Goal: Task Accomplishment & Management: Use online tool/utility

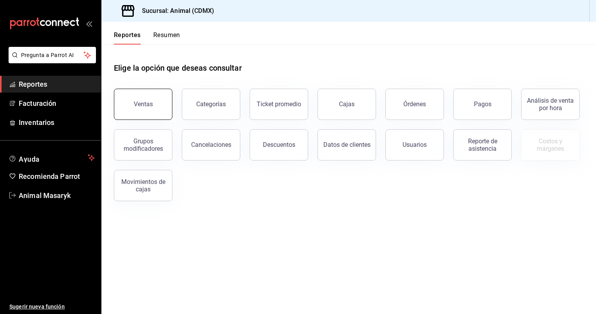
click at [148, 112] on button "Ventas" at bounding box center [143, 104] width 59 height 31
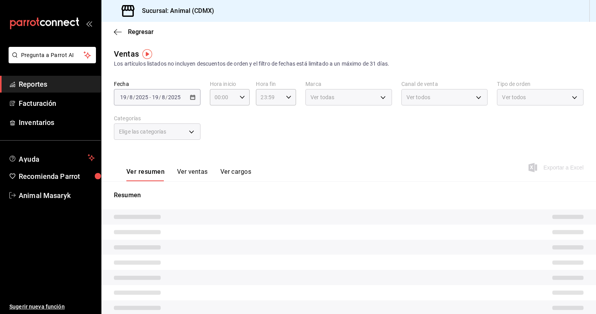
type input "05:00"
type input "PARROT,UBER_EATS,RAPPI,DIDI_FOOD,ONLINE"
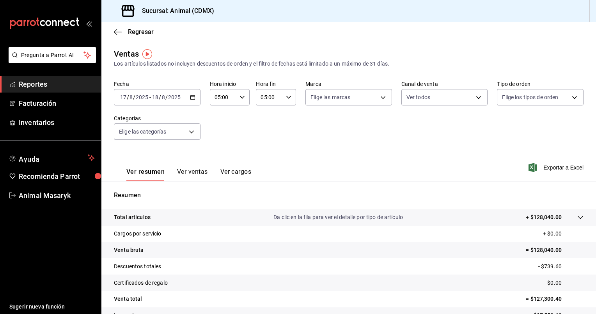
click at [191, 95] on \(Stroke\) "button" at bounding box center [193, 97] width 5 height 4
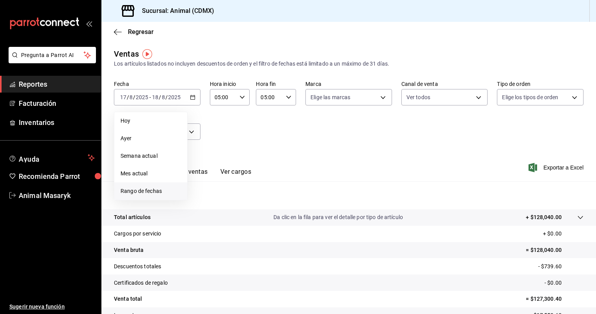
click at [147, 192] on span "Rango de fechas" at bounding box center [151, 191] width 61 height 8
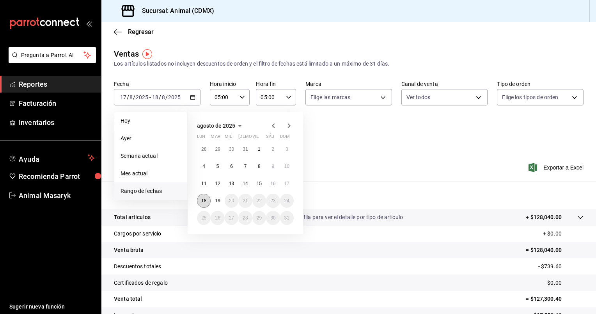
click at [204, 198] on abbr "18" at bounding box center [203, 200] width 5 height 5
click at [217, 200] on abbr "19" at bounding box center [217, 200] width 5 height 5
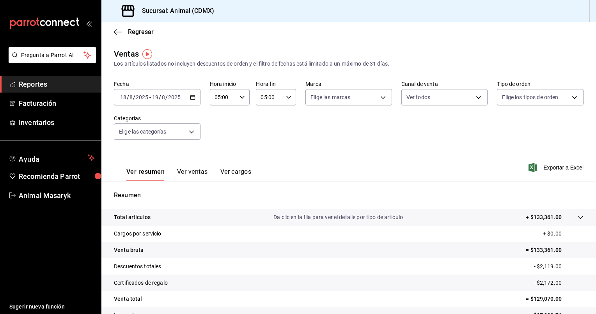
click at [240, 101] on div "05:00 Hora inicio" at bounding box center [230, 97] width 40 height 16
click at [219, 118] on span "05" at bounding box center [218, 115] width 7 height 6
click at [244, 119] on button "00" at bounding box center [238, 117] width 17 height 16
click at [290, 97] on div at bounding box center [298, 157] width 596 height 314
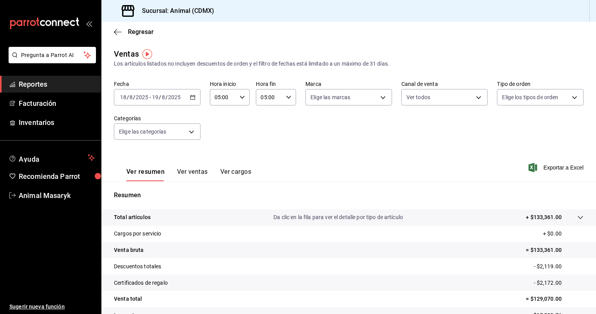
click at [287, 97] on icon "button" at bounding box center [288, 96] width 5 height 5
click at [264, 121] on span "20" at bounding box center [264, 118] width 7 height 6
type input "20:00"
click at [347, 137] on div at bounding box center [298, 157] width 596 height 314
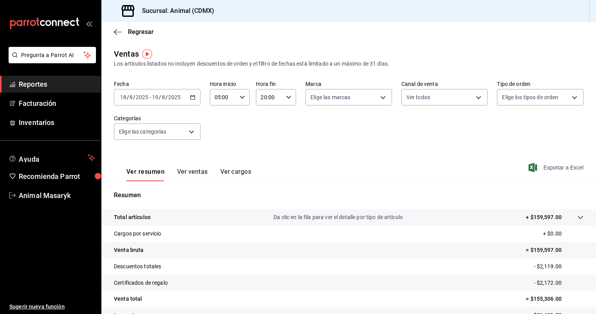
click at [553, 169] on span "Exportar a Excel" at bounding box center [557, 167] width 53 height 9
